Goal: Find specific page/section: Find specific page/section

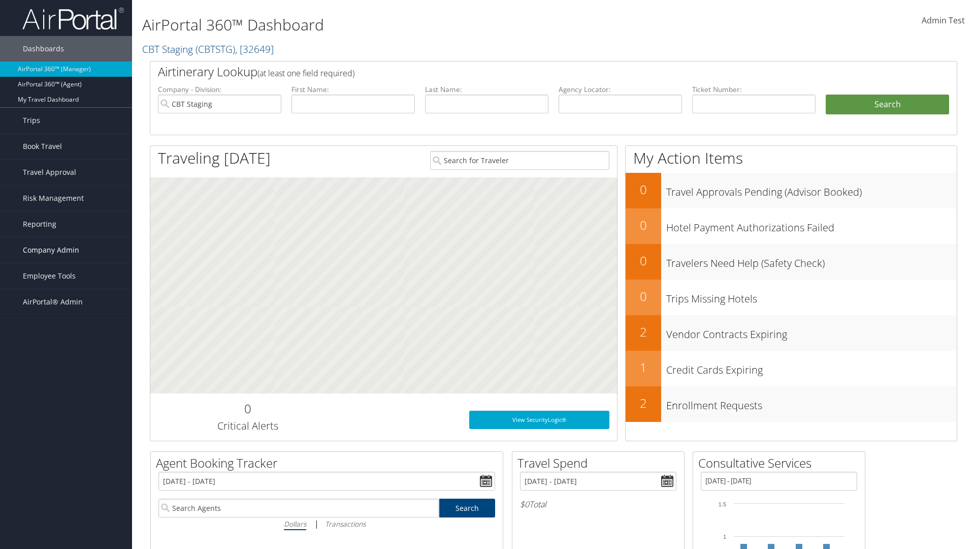
click at [66, 250] on span "Company Admin" at bounding box center [51, 249] width 56 height 25
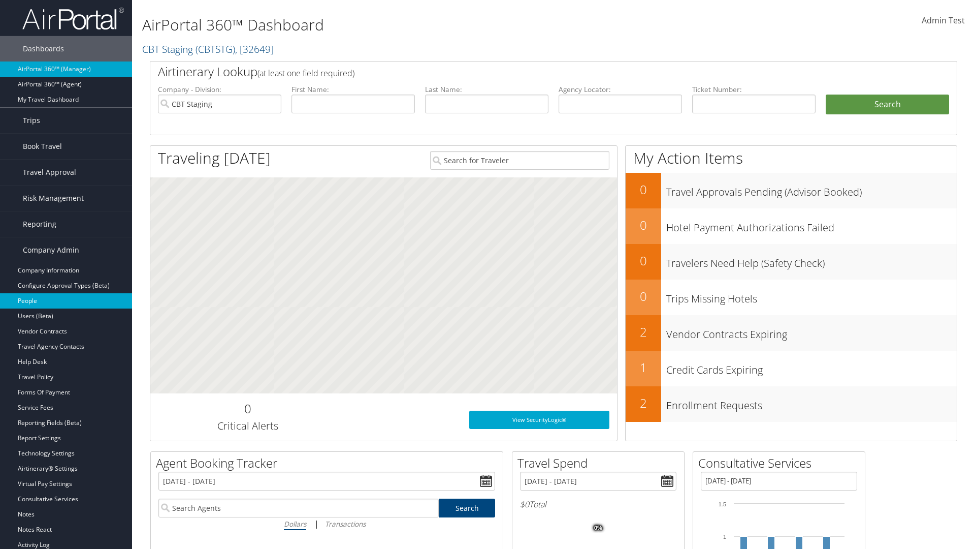
click at [66, 301] on link "People" at bounding box center [66, 300] width 132 height 15
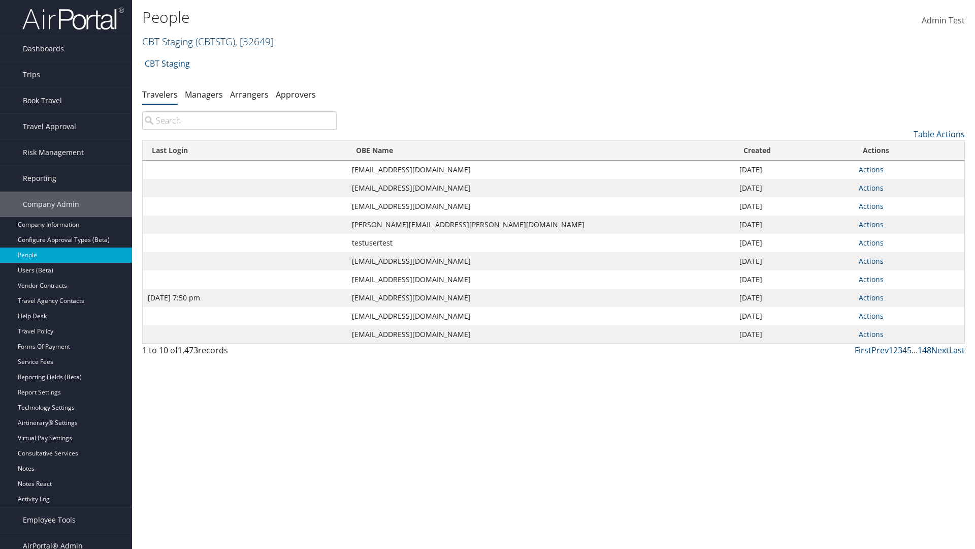
click at [168, 41] on link "CBT Staging ( CBTSTG ) , [ 32649 ]" at bounding box center [208, 42] width 132 height 14
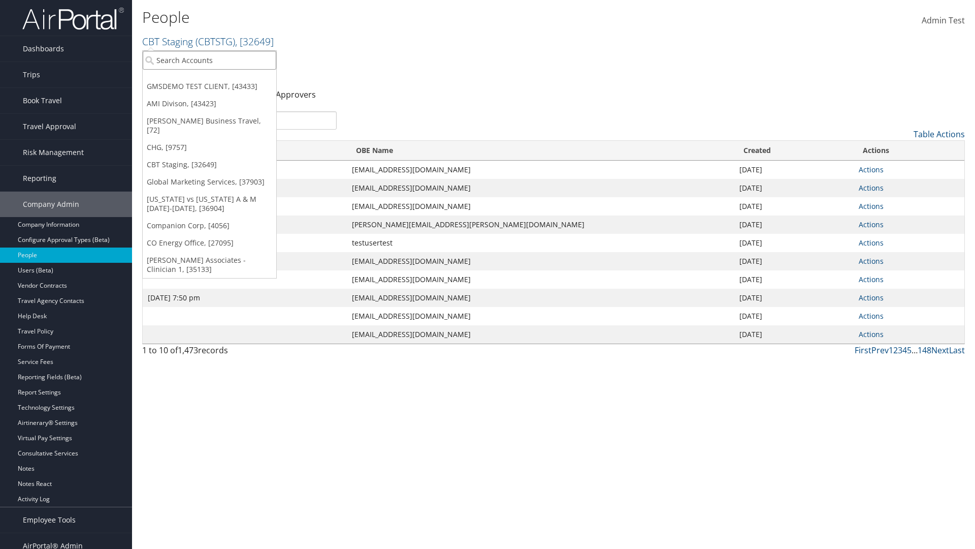
click at [209, 60] on input "search" at bounding box center [210, 60] width 134 height 19
type input "Global Marketing Services"
click at [219, 79] on div "Global Marketing Services (301946), [37903]" at bounding box center [219, 78] width 164 height 9
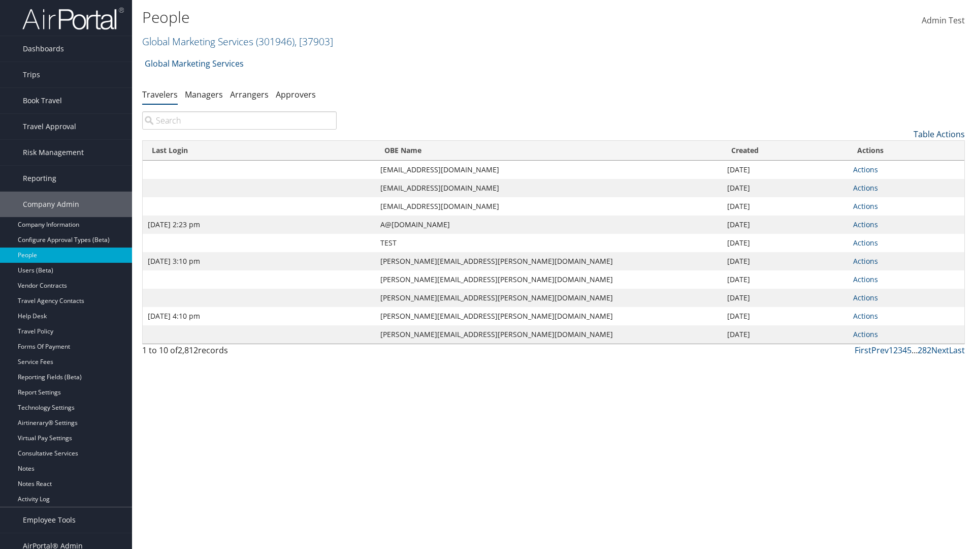
click at [939, 134] on link "Table Actions" at bounding box center [939, 134] width 51 height 11
click at [898, 184] on link "Column Visibility" at bounding box center [898, 184] width 134 height 17
